Goal: Navigation & Orientation: Find specific page/section

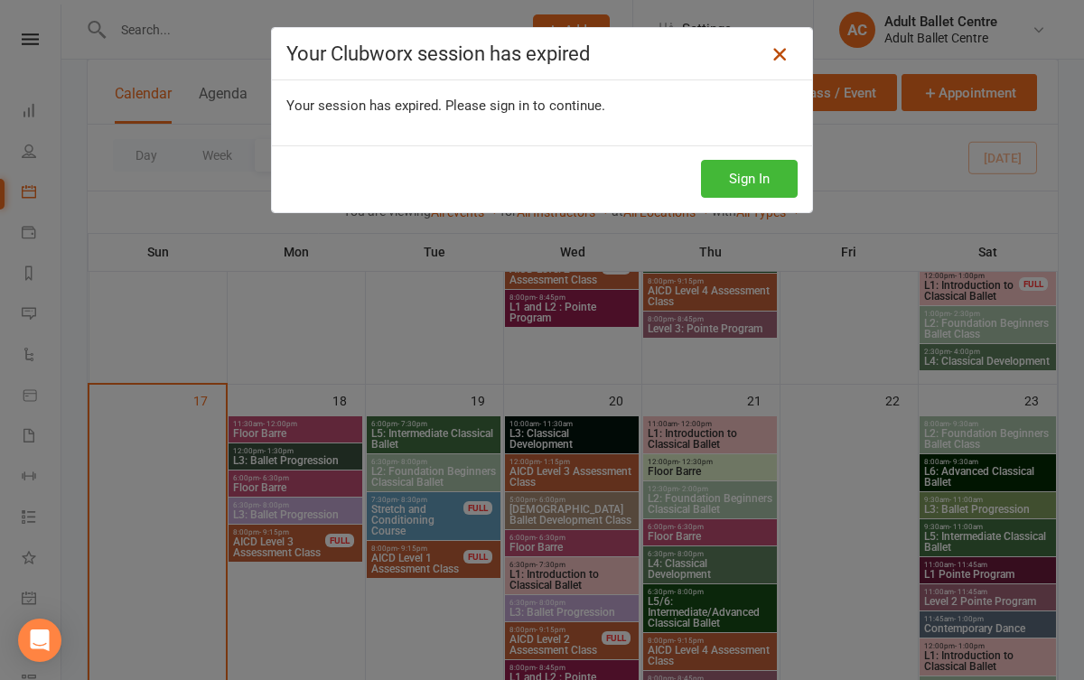
click at [782, 59] on icon at bounding box center [780, 54] width 22 height 22
click at [783, 171] on button "Sign In" at bounding box center [749, 179] width 97 height 38
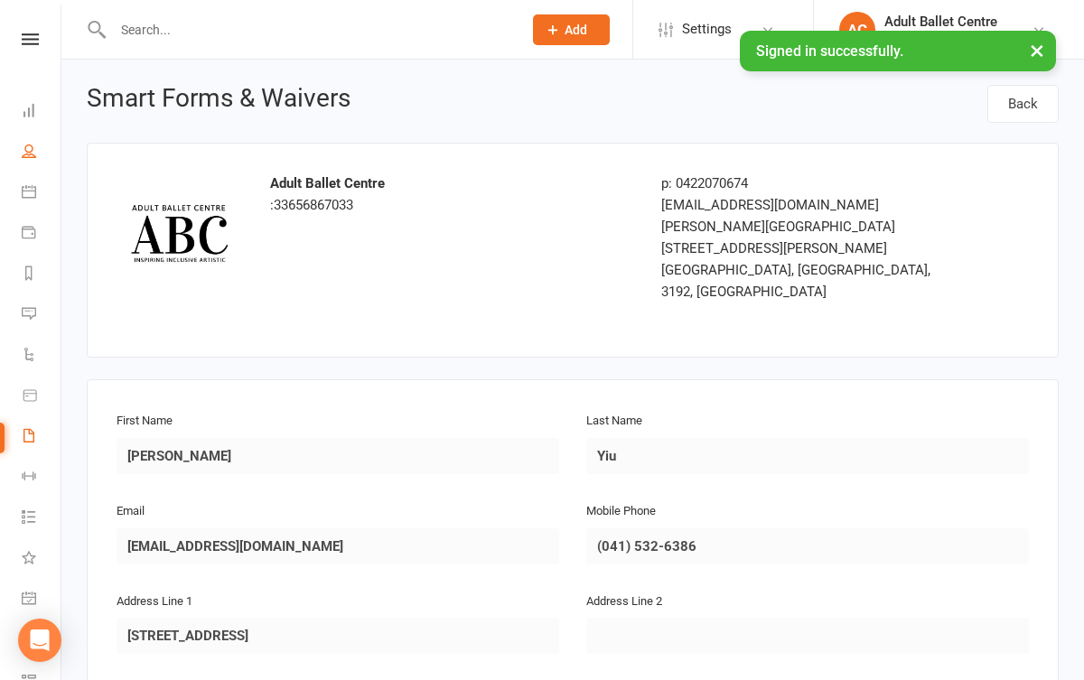
click at [26, 158] on link "People" at bounding box center [42, 153] width 41 height 41
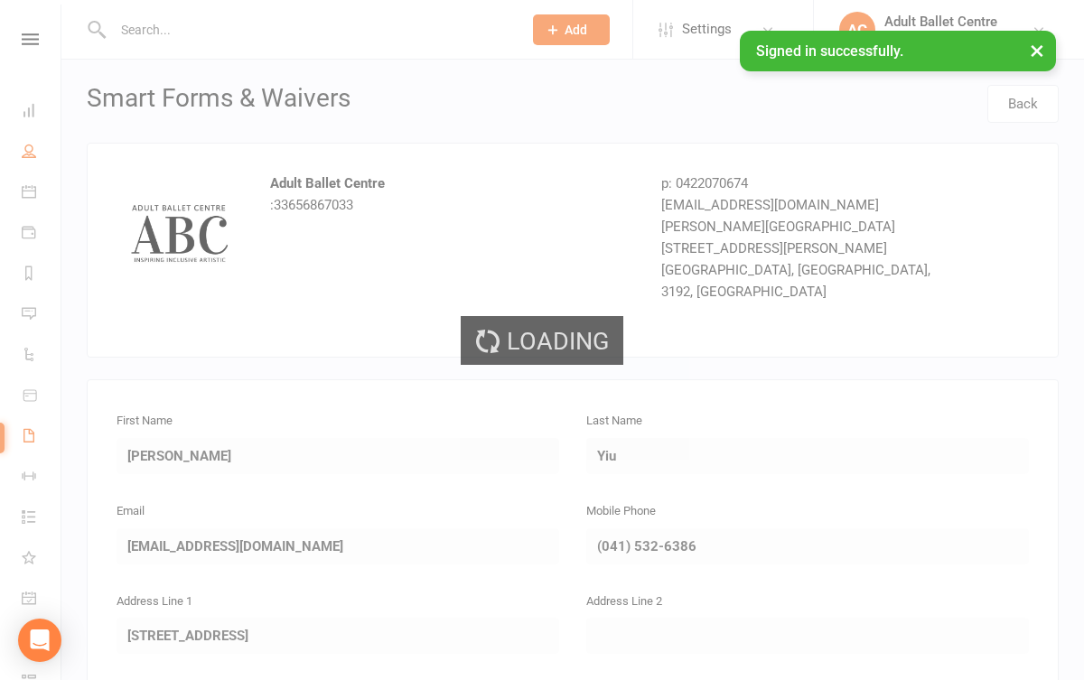
select select "100"
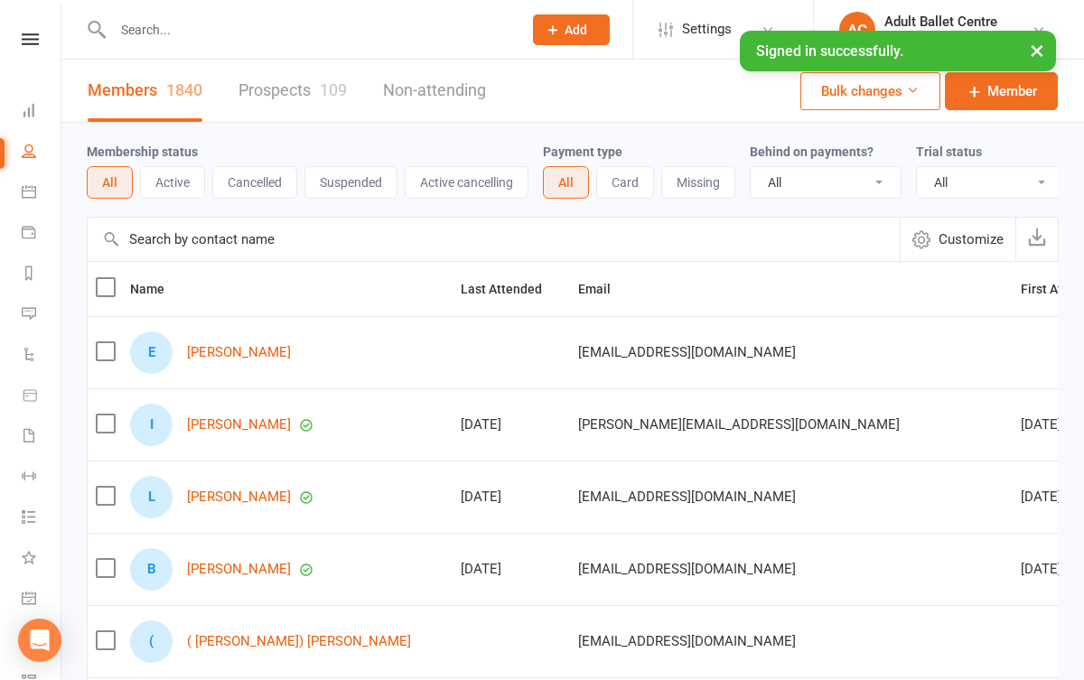
click at [291, 97] on link "Prospects 109" at bounding box center [292, 91] width 108 height 62
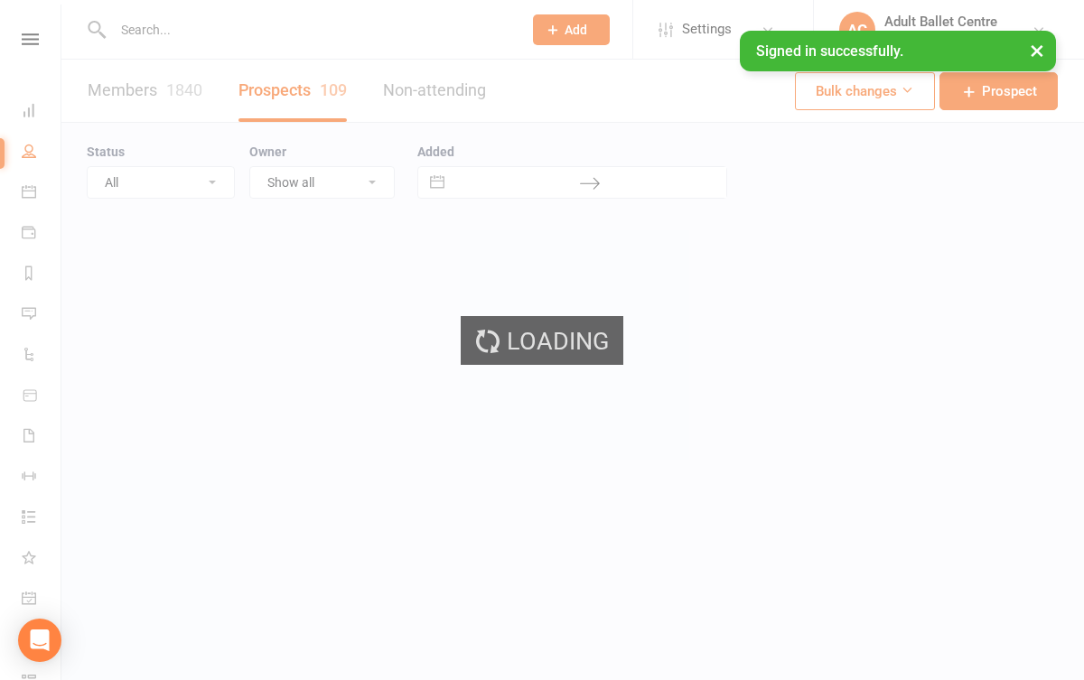
select select "100"
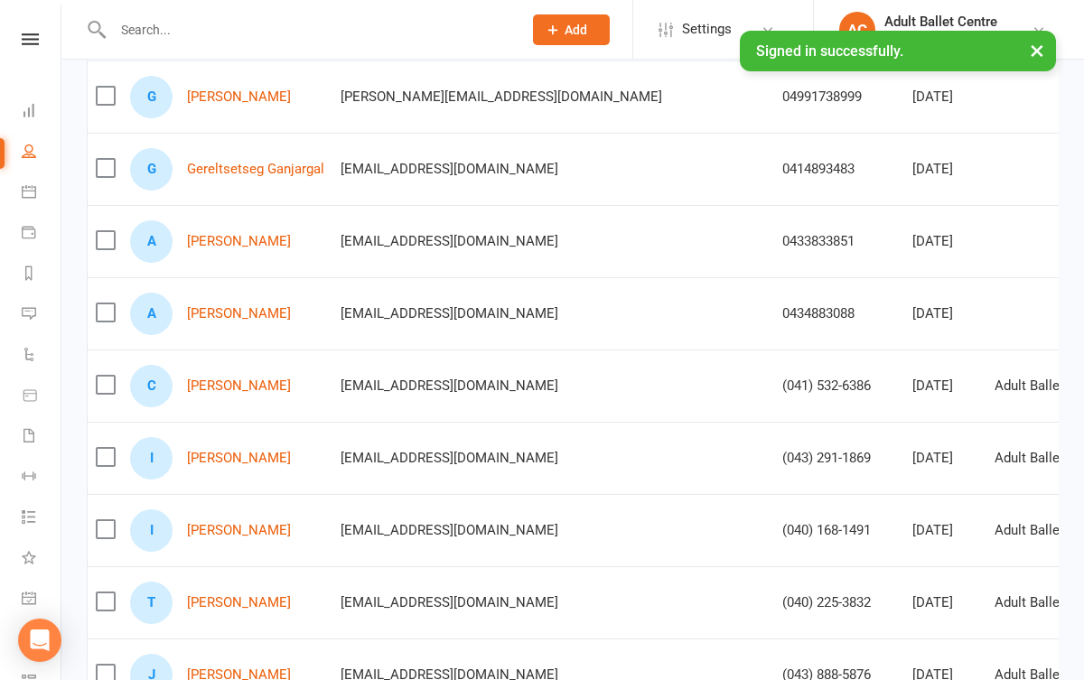
scroll to position [329, 0]
drag, startPoint x: 276, startPoint y: 393, endPoint x: 183, endPoint y: 385, distance: 93.4
click at [183, 386] on div "C [PERSON_NAME]" at bounding box center [227, 385] width 194 height 42
copy link "[PERSON_NAME]"
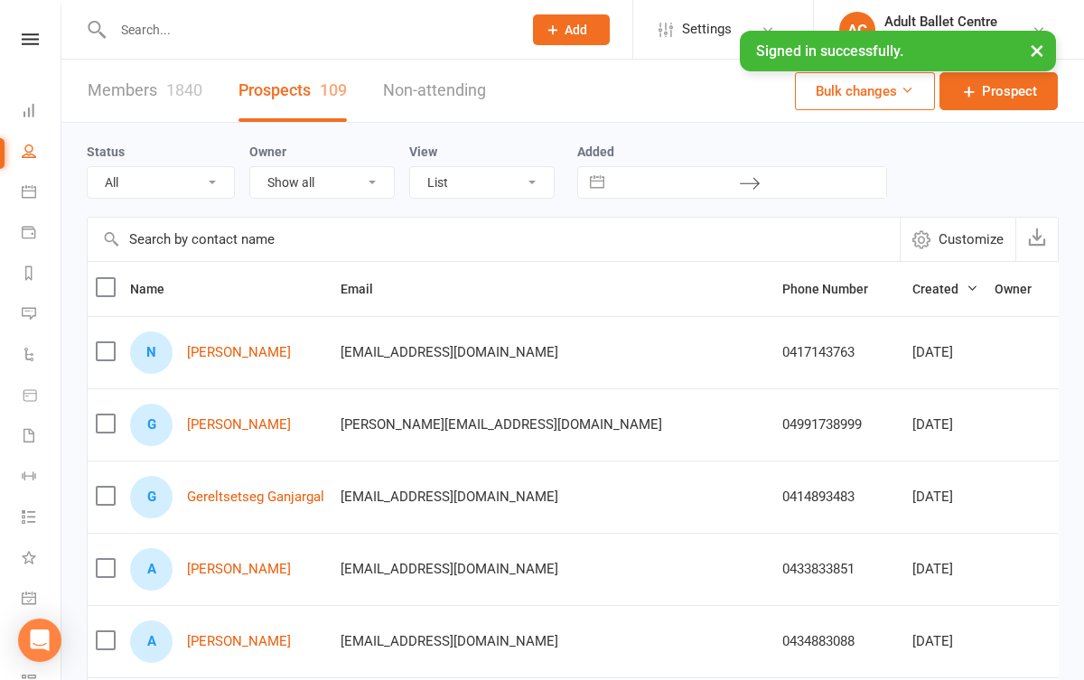
scroll to position [0, 0]
click at [34, 191] on icon at bounding box center [29, 191] width 14 height 14
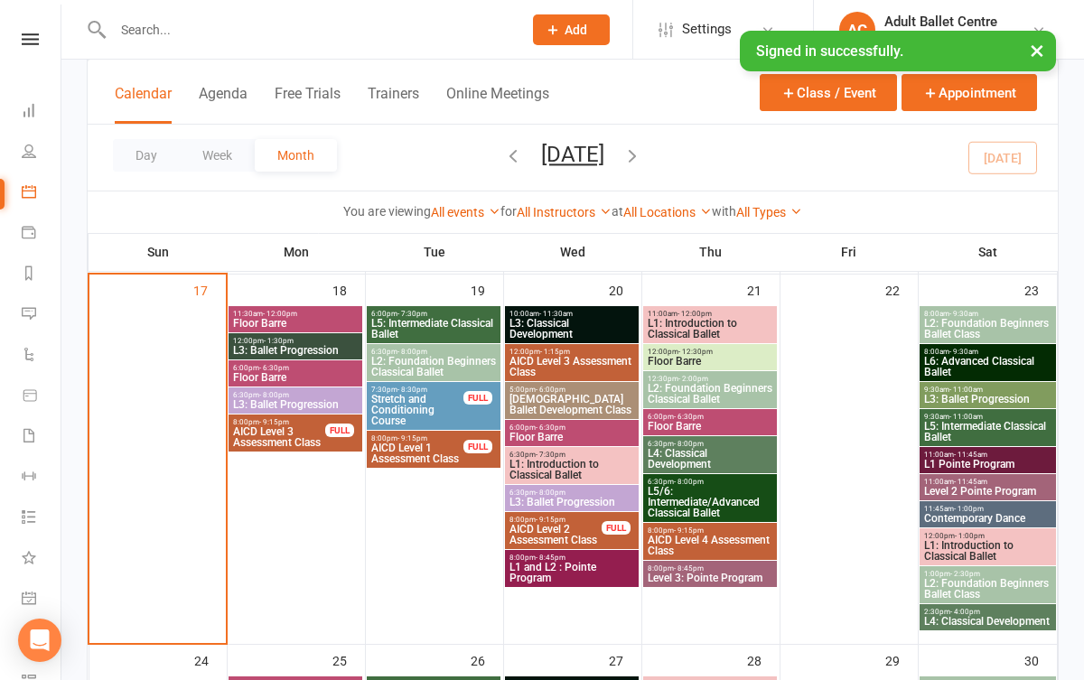
scroll to position [1223, 0]
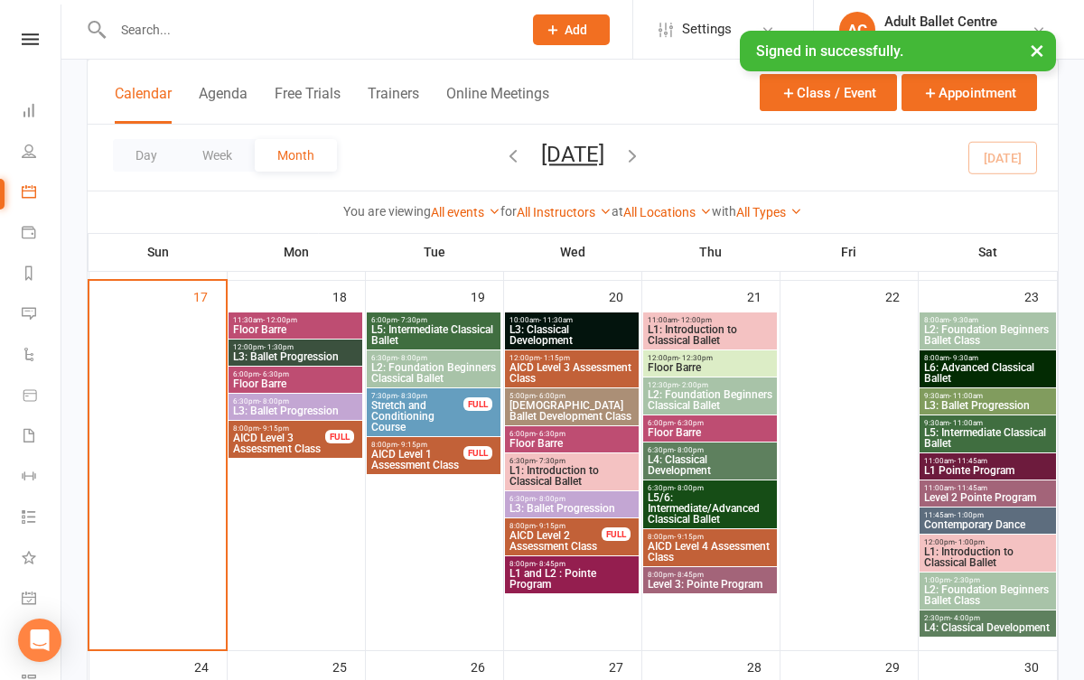
click at [314, 406] on span "L3: Ballet Progression" at bounding box center [295, 411] width 126 height 11
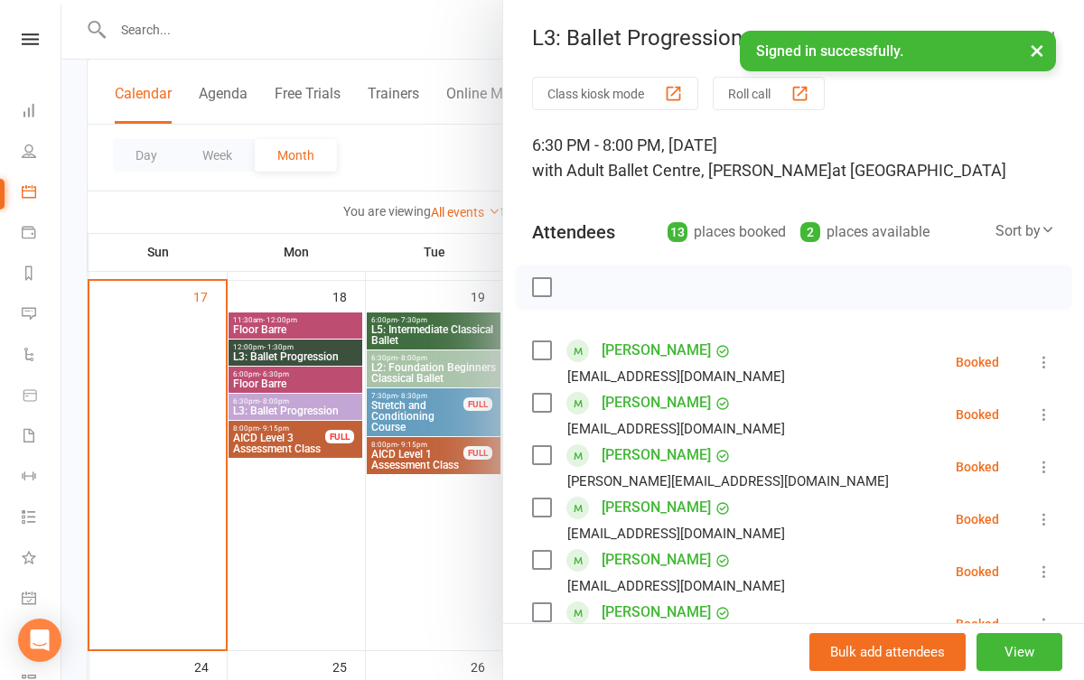
click at [312, 397] on div at bounding box center [572, 340] width 1022 height 680
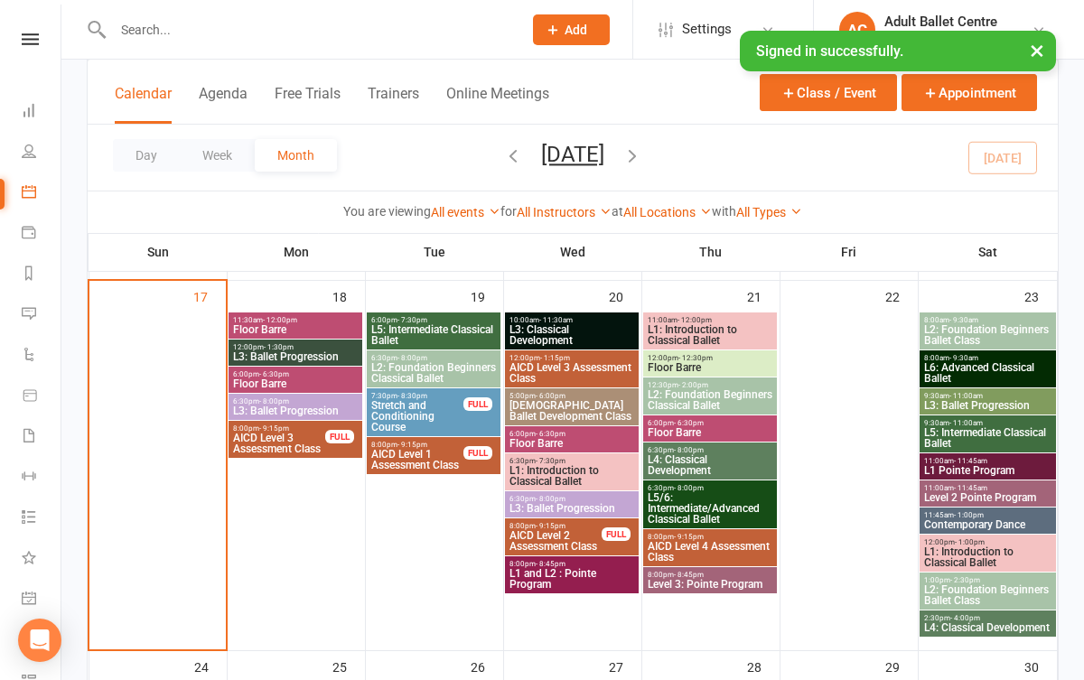
click at [314, 356] on span "L3: Ballet Progression" at bounding box center [295, 356] width 126 height 11
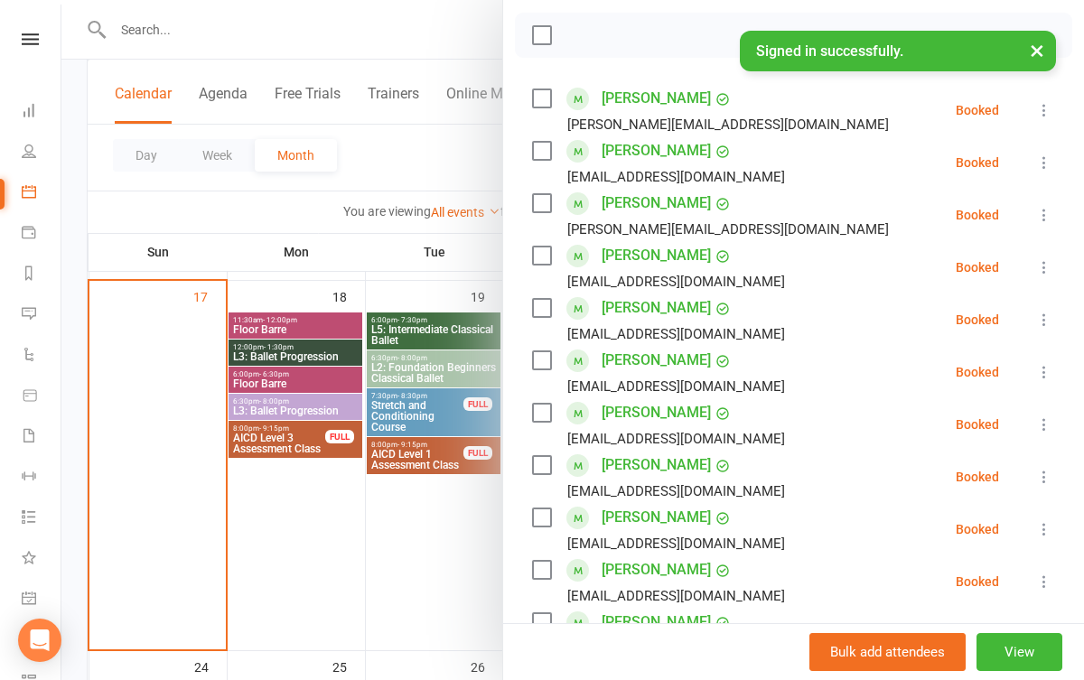
scroll to position [137, 0]
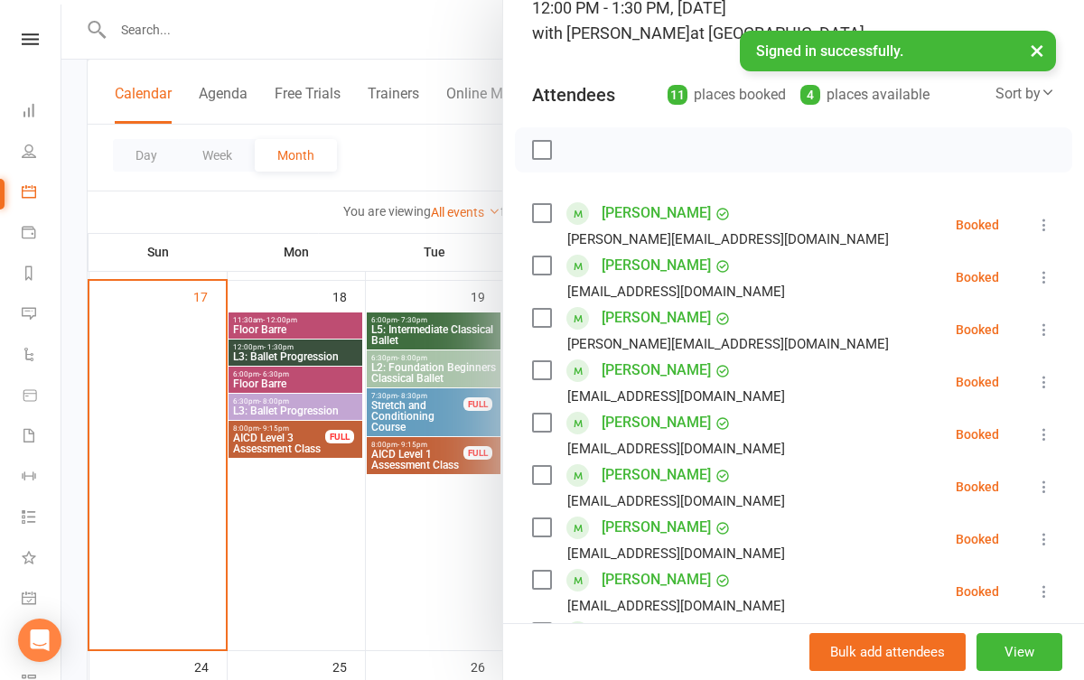
click at [298, 531] on div at bounding box center [572, 340] width 1022 height 680
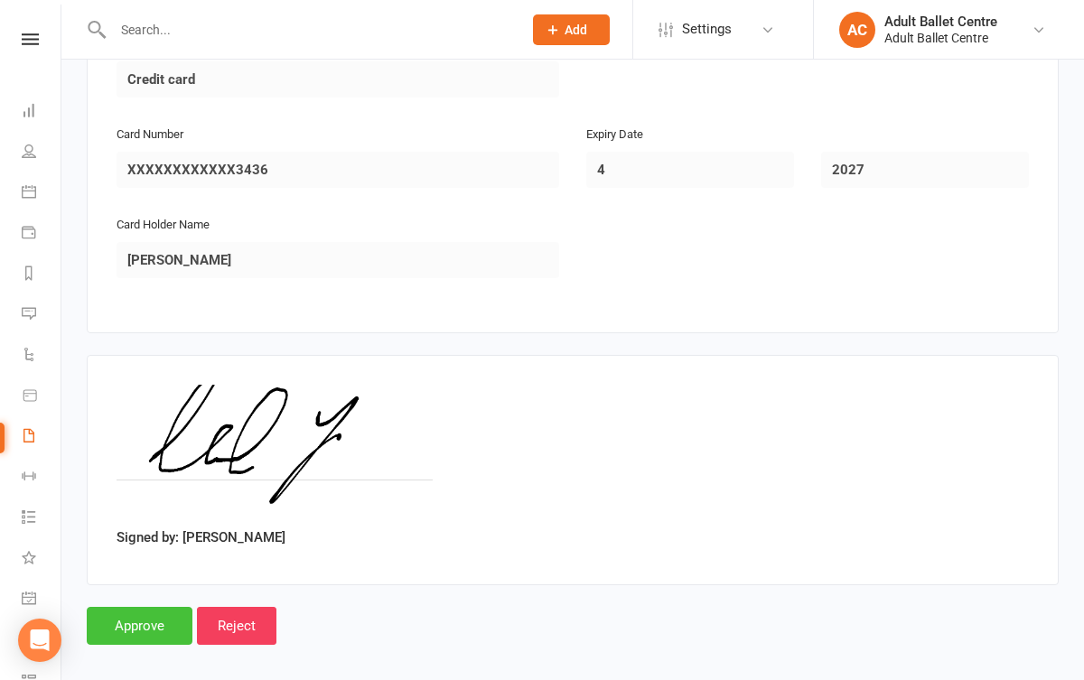
scroll to position [1684, 0]
click at [159, 608] on input "Approve" at bounding box center [140, 627] width 106 height 38
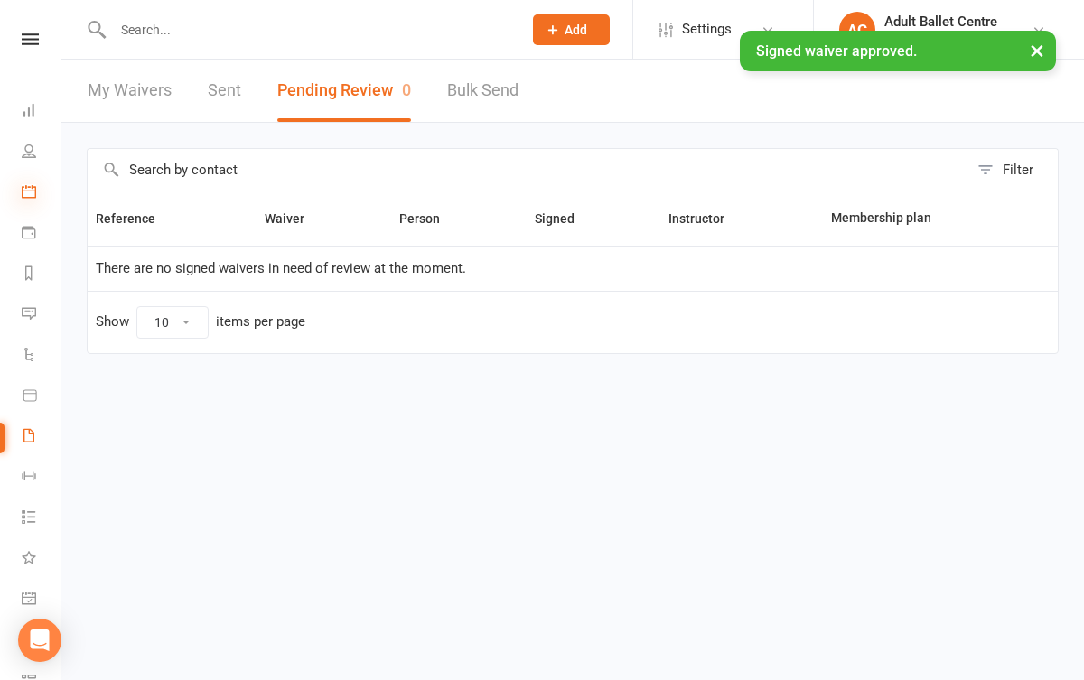
click at [27, 192] on icon at bounding box center [29, 191] width 14 height 14
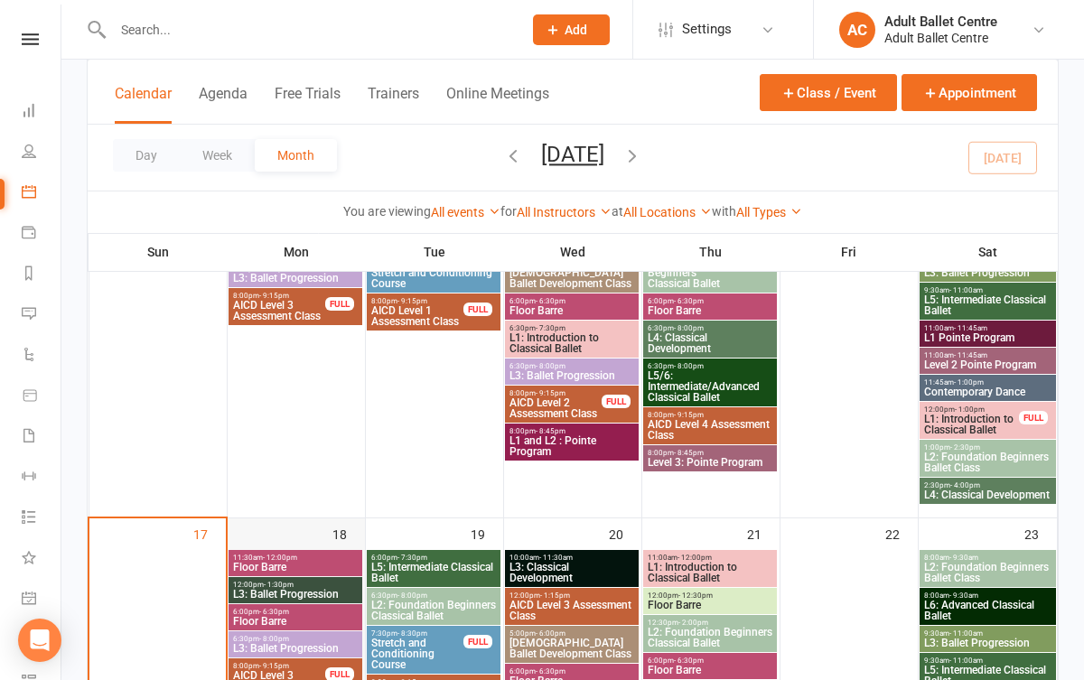
scroll to position [967, 0]
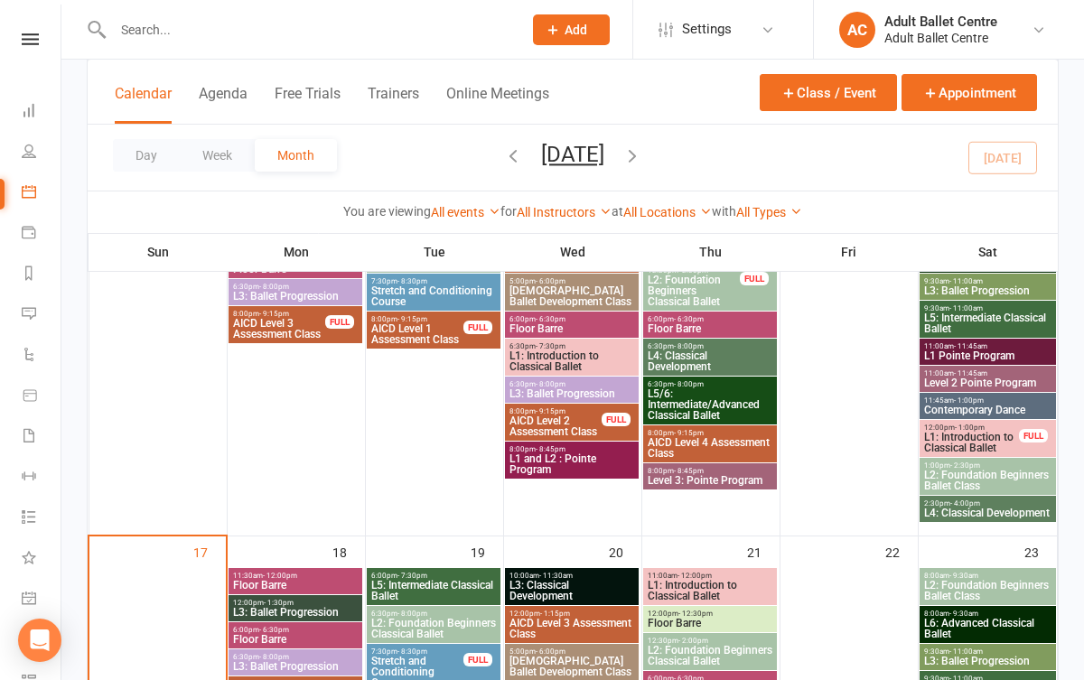
click at [944, 425] on span "12:00pm - 1:00pm" at bounding box center [971, 428] width 97 height 8
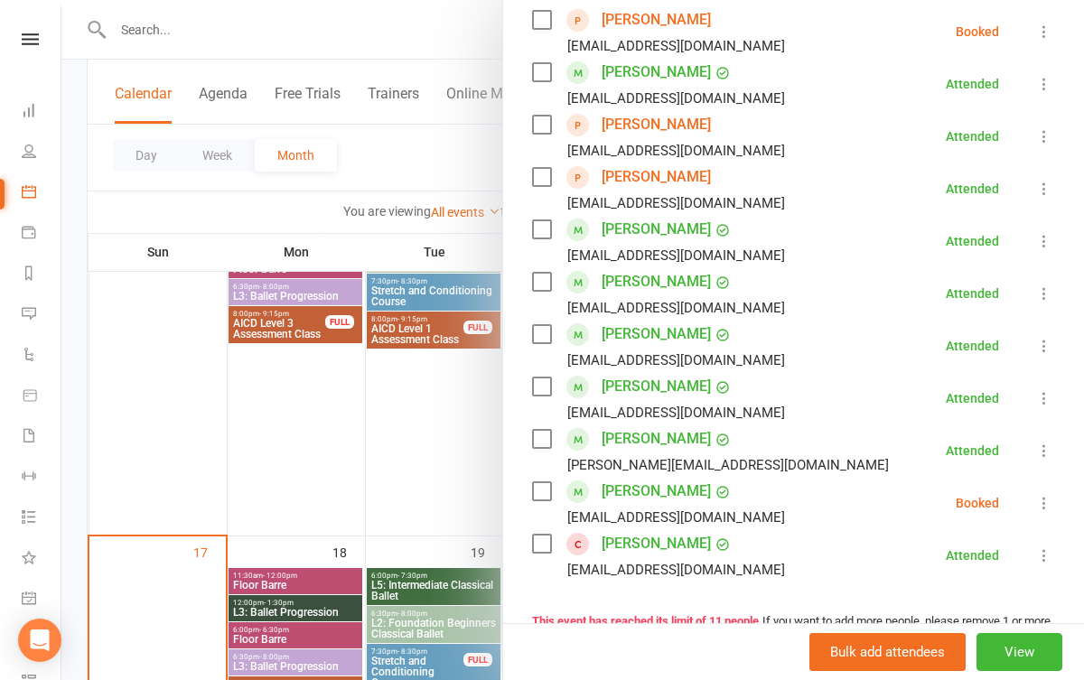
scroll to position [344, 0]
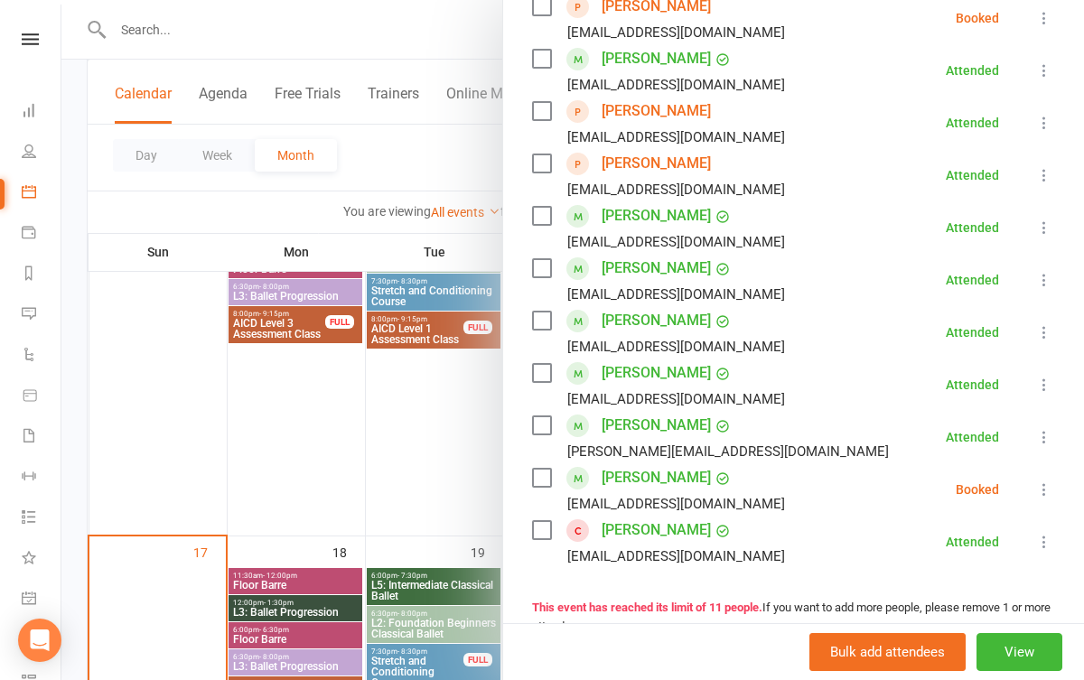
click at [453, 499] on div at bounding box center [572, 340] width 1022 height 680
